Goal: Information Seeking & Learning: Learn about a topic

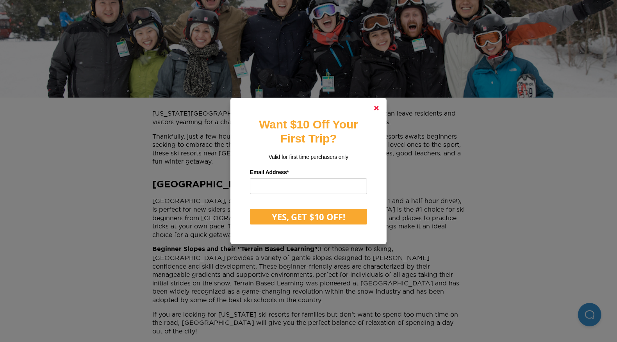
click at [384, 109] on link at bounding box center [376, 108] width 19 height 19
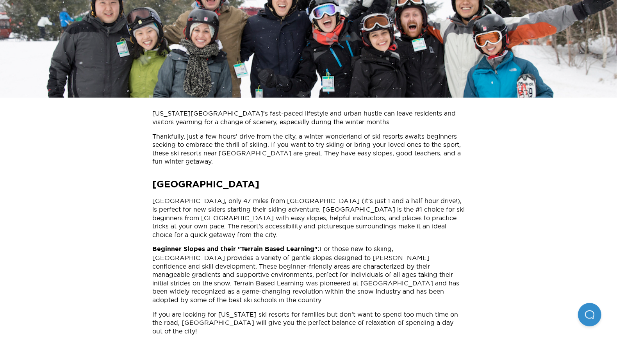
drag, startPoint x: 281, startPoint y: 163, endPoint x: 135, endPoint y: 165, distance: 145.6
click at [153, 178] on h2 "[GEOGRAPHIC_DATA]" at bounding box center [308, 184] width 312 height 13
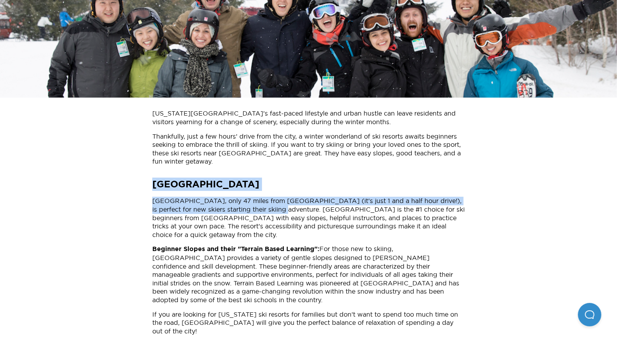
drag, startPoint x: 153, startPoint y: 163, endPoint x: 266, endPoint y: 184, distance: 114.6
copy div "[GEOGRAPHIC_DATA], only 47 miles from [GEOGRAPHIC_DATA] (it’s just 1 and a half…"
